Goal: Task Accomplishment & Management: Use online tool/utility

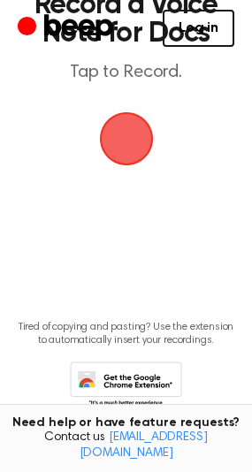
scroll to position [166, 0]
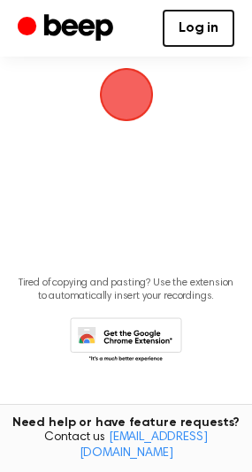
click at [129, 79] on span "button" at bounding box center [125, 93] width 87 height 87
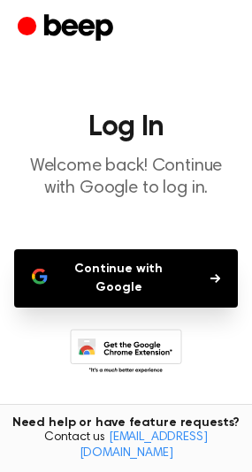
click at [202, 276] on button "Continue with Google" at bounding box center [125, 278] width 223 height 58
